Goal: Navigation & Orientation: Find specific page/section

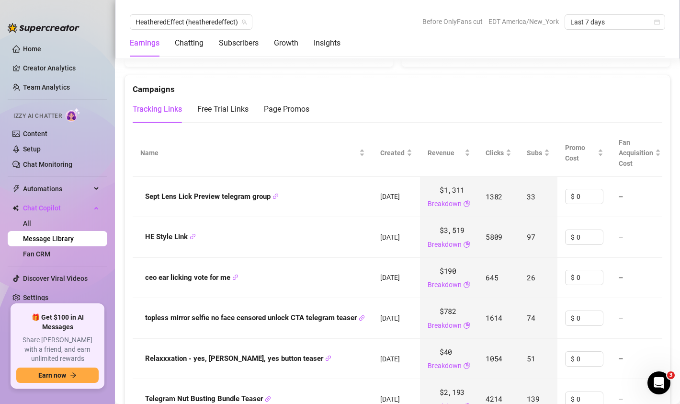
scroll to position [1043, 0]
click at [275, 105] on div "Page Promos" at bounding box center [287, 110] width 46 height 12
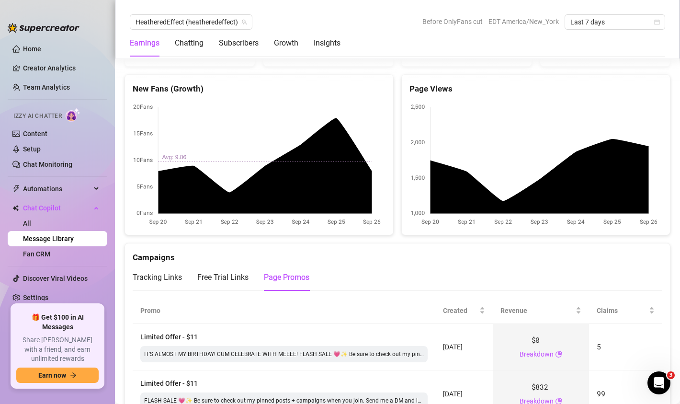
scroll to position [868, 0]
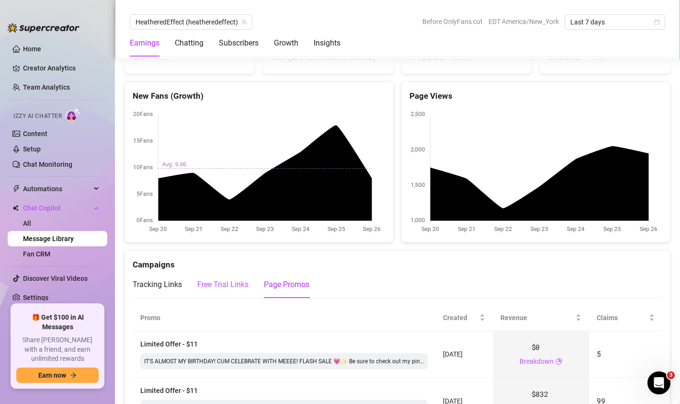
click at [234, 286] on div "Free Trial Links" at bounding box center [222, 285] width 51 height 12
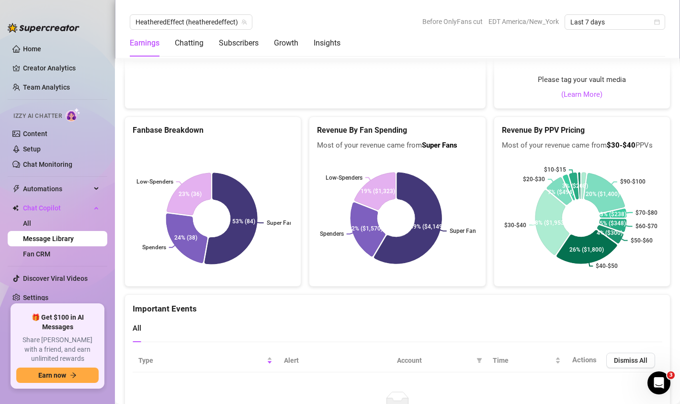
scroll to position [2005, 0]
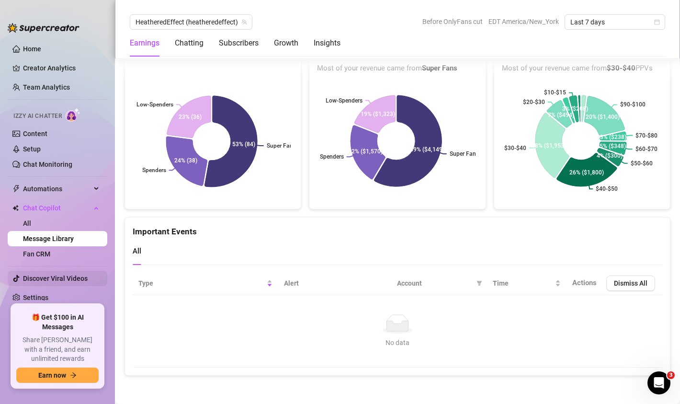
click at [51, 280] on link "Discover Viral Videos" at bounding box center [55, 279] width 65 height 8
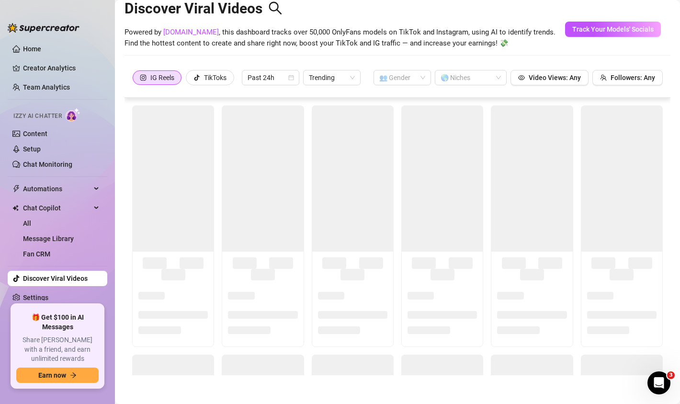
scroll to position [21, 0]
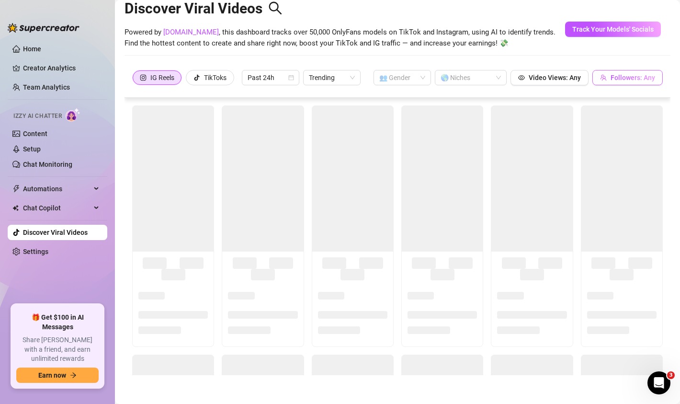
click at [611, 78] on span "Followers: Any" at bounding box center [633, 78] width 45 height 8
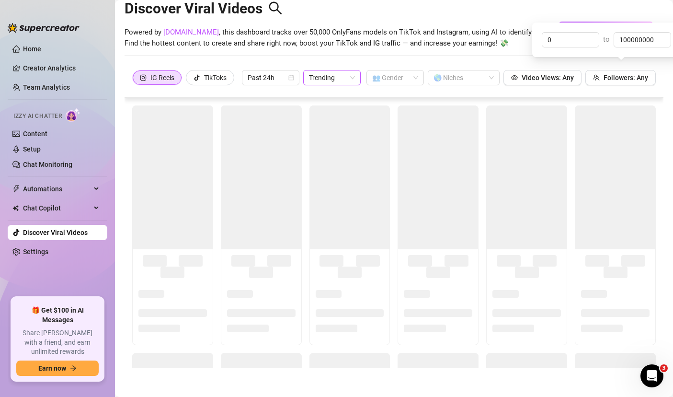
click at [499, 63] on div "Discover Viral Videos Powered by [DOMAIN_NAME] , this dashboard tracks over 50,…" at bounding box center [394, 26] width 539 height 81
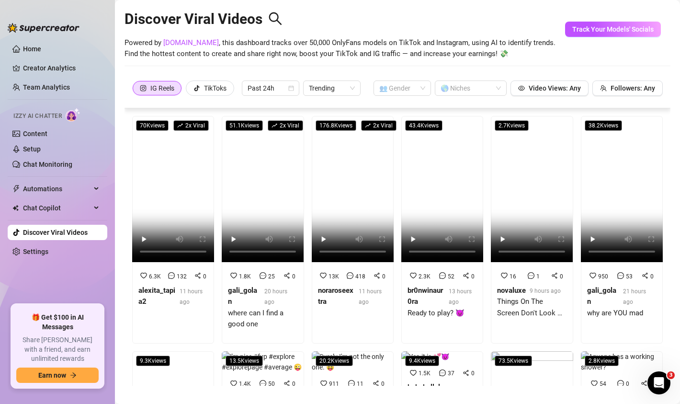
scroll to position [13, 0]
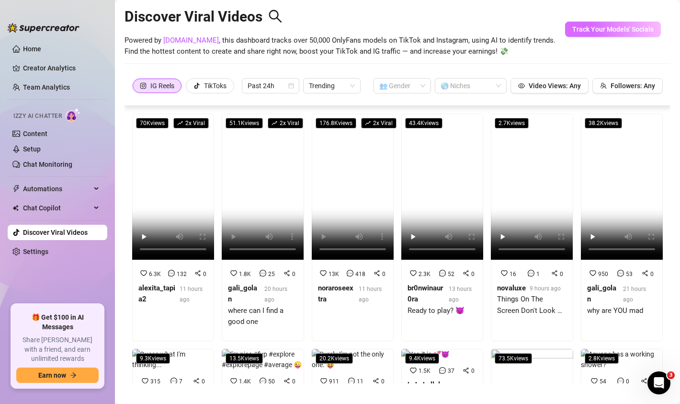
click at [586, 25] on span "Track Your Models' Socials" at bounding box center [613, 29] width 81 height 8
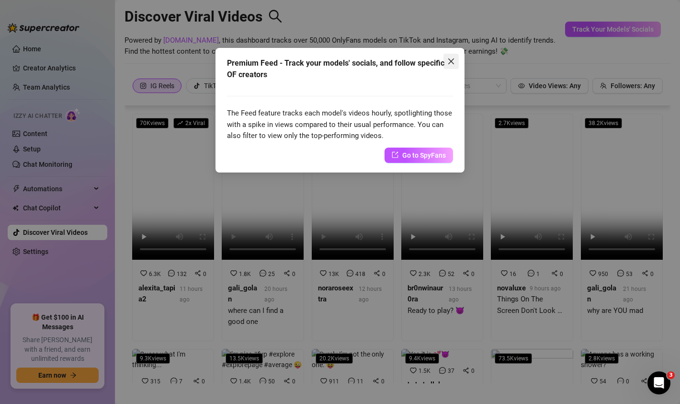
click at [451, 60] on icon "close" at bounding box center [452, 62] width 8 height 8
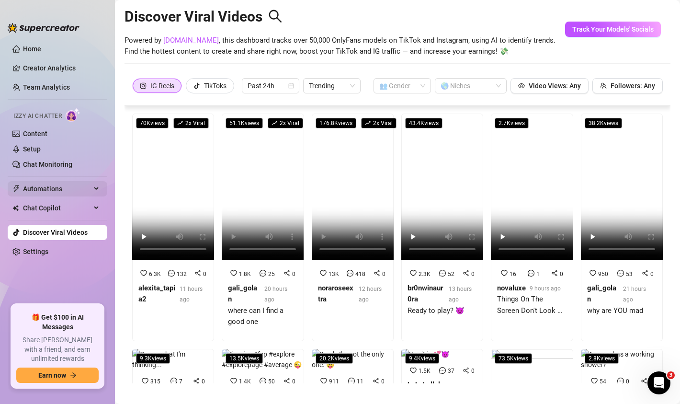
click at [86, 192] on span "Automations" at bounding box center [57, 188] width 68 height 15
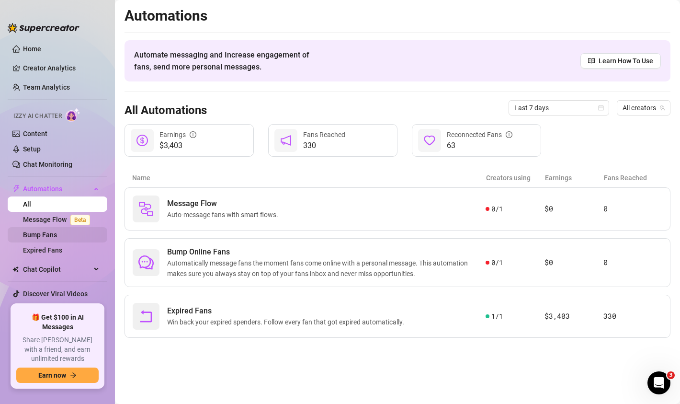
click at [49, 237] on link "Bump Fans" at bounding box center [40, 235] width 34 height 8
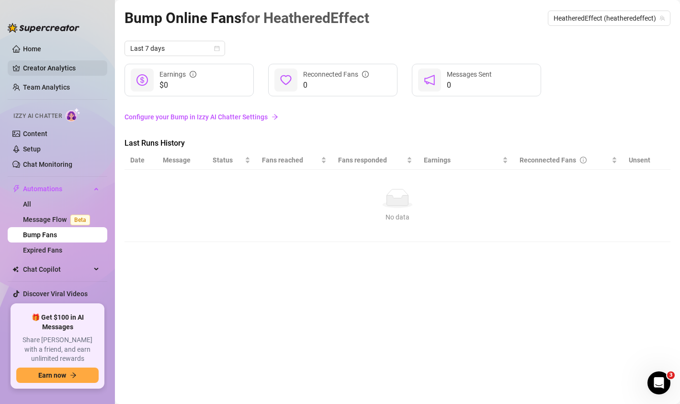
click at [55, 70] on link "Creator Analytics" at bounding box center [61, 67] width 77 height 15
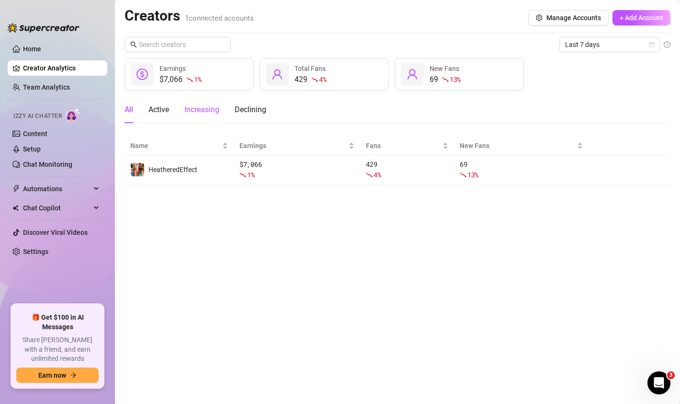
click at [204, 112] on div "Increasing" at bounding box center [201, 110] width 35 height 12
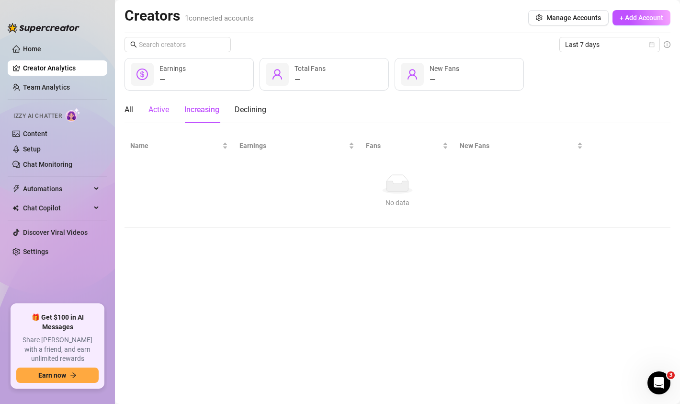
click at [168, 113] on div "Active" at bounding box center [159, 110] width 21 height 12
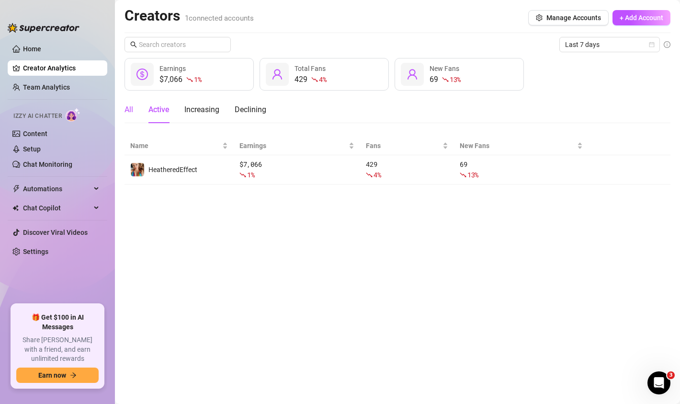
click at [130, 114] on div "All" at bounding box center [129, 110] width 9 height 12
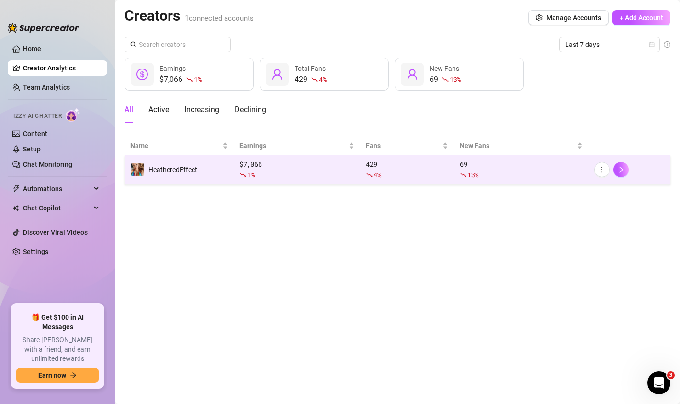
click at [164, 168] on span "HeatheredEffect" at bounding box center [173, 170] width 49 height 8
